Goal: Task Accomplishment & Management: Use online tool/utility

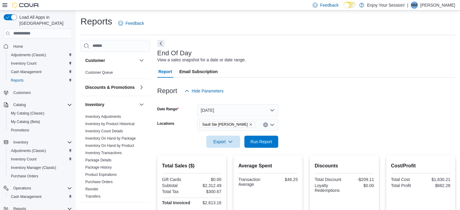
scroll to position [42, 0]
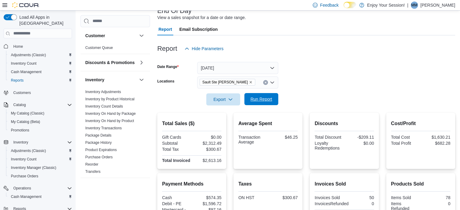
click at [257, 100] on span "Run Report" at bounding box center [262, 99] width 22 height 6
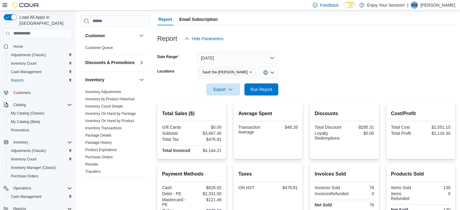
scroll to position [48, 0]
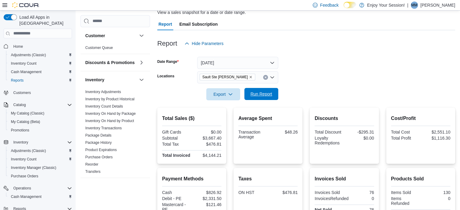
click at [273, 93] on span "Run Report" at bounding box center [261, 94] width 27 height 12
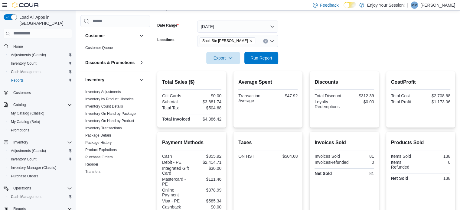
scroll to position [82, 0]
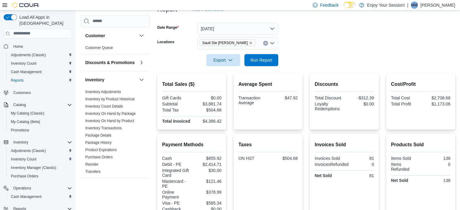
click at [302, 142] on div "Taxes ON HST $504.68" at bounding box center [268, 176] width 69 height 84
click at [268, 65] on span "Run Report" at bounding box center [261, 60] width 27 height 12
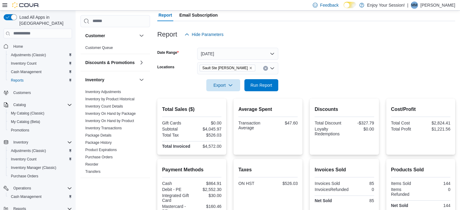
scroll to position [56, 0]
click at [276, 84] on button "Run Report" at bounding box center [262, 85] width 34 height 12
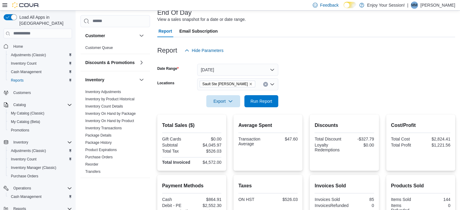
scroll to position [38, 0]
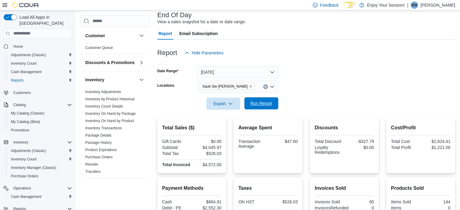
click at [275, 100] on button "Run Report" at bounding box center [262, 103] width 34 height 12
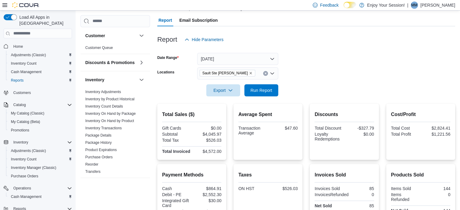
scroll to position [0, 0]
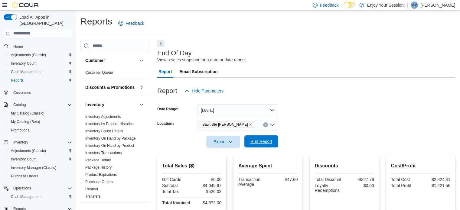
click at [266, 146] on span "Run Report" at bounding box center [261, 142] width 27 height 12
click at [429, 7] on p "[PERSON_NAME]" at bounding box center [438, 5] width 35 height 7
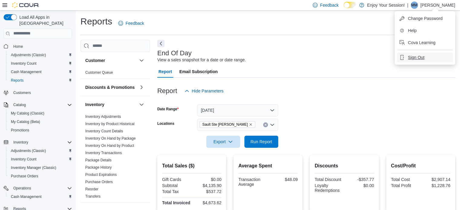
click at [425, 54] on span "Sign Out" at bounding box center [416, 57] width 16 height 6
